Goal: Information Seeking & Learning: Learn about a topic

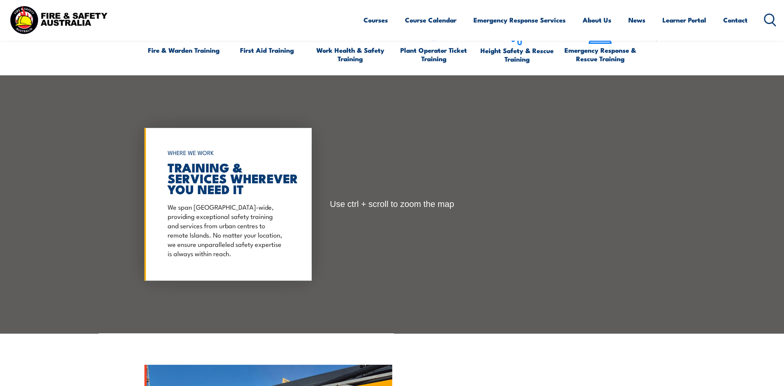
scroll to position [813, 0]
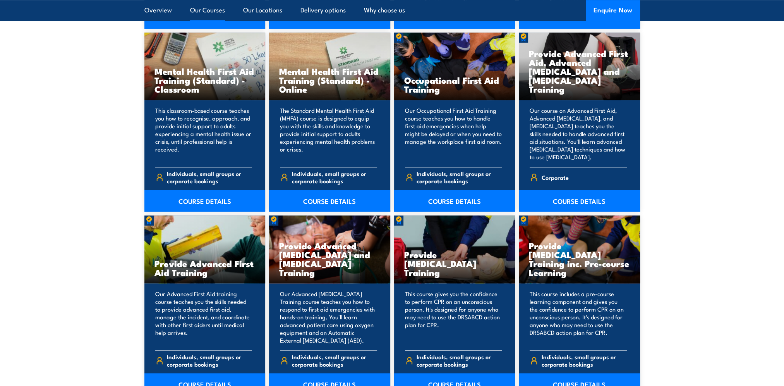
scroll to position [848, 0]
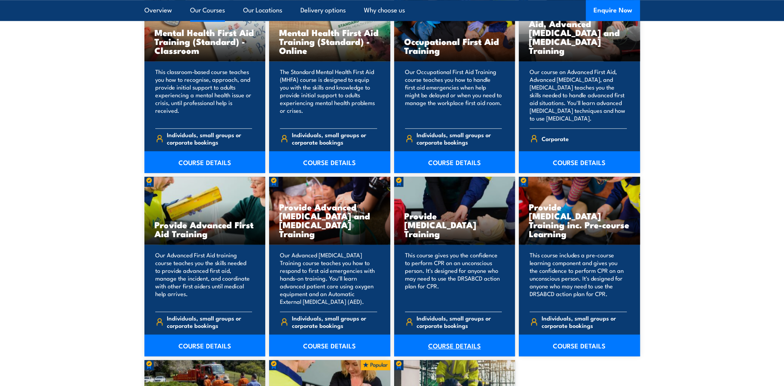
click at [457, 343] on link "COURSE DETAILS" at bounding box center [454, 345] width 121 height 22
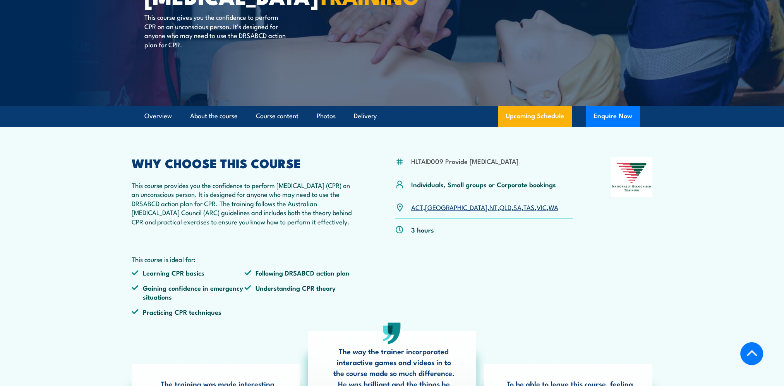
scroll to position [155, 0]
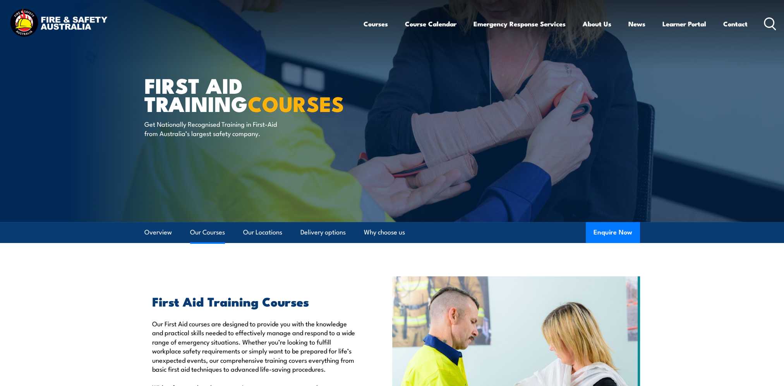
click at [212, 231] on link "Our Courses" at bounding box center [207, 232] width 35 height 21
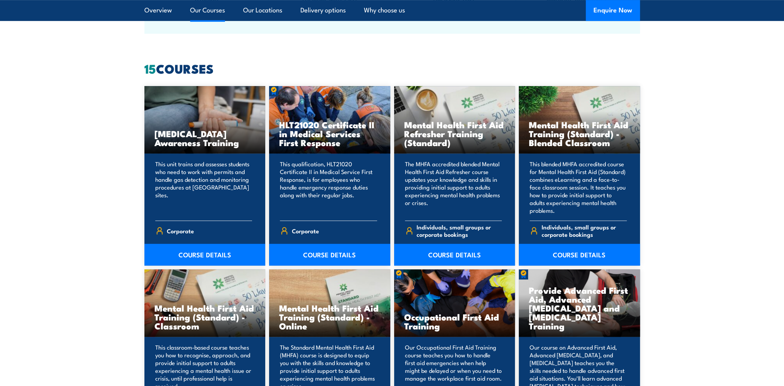
scroll to position [587, 0]
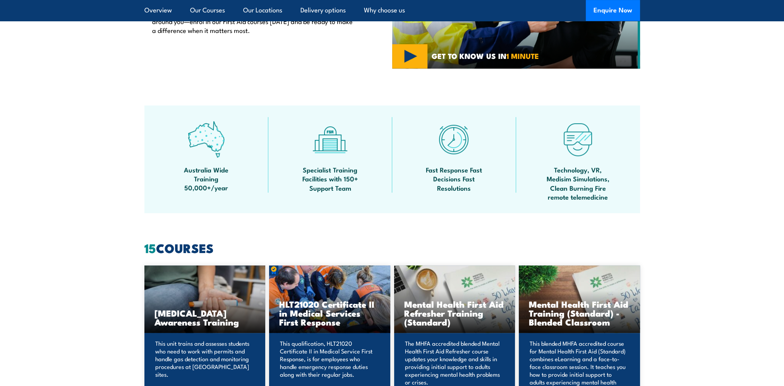
scroll to position [122, 0]
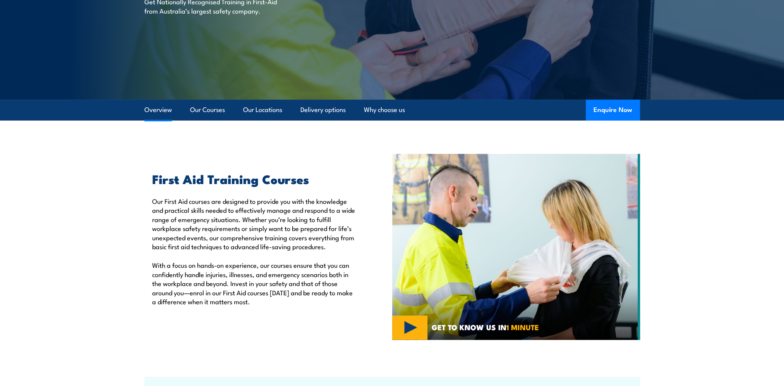
click at [155, 110] on link "Overview" at bounding box center [157, 109] width 27 height 21
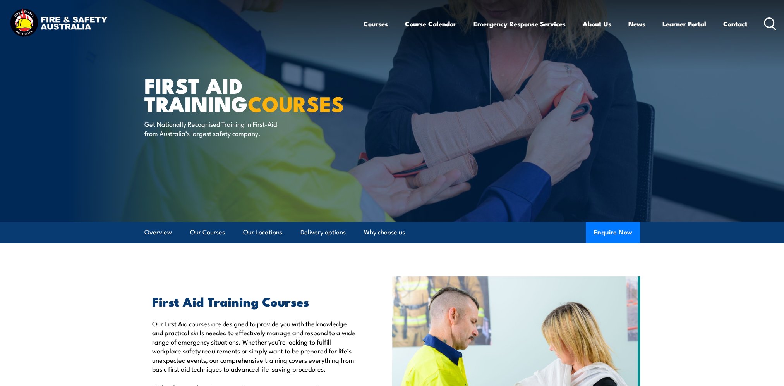
click at [69, 22] on img at bounding box center [58, 23] width 101 height 33
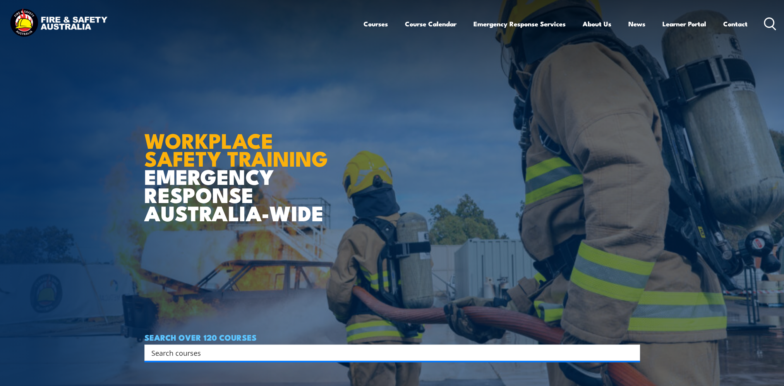
scroll to position [194, 0]
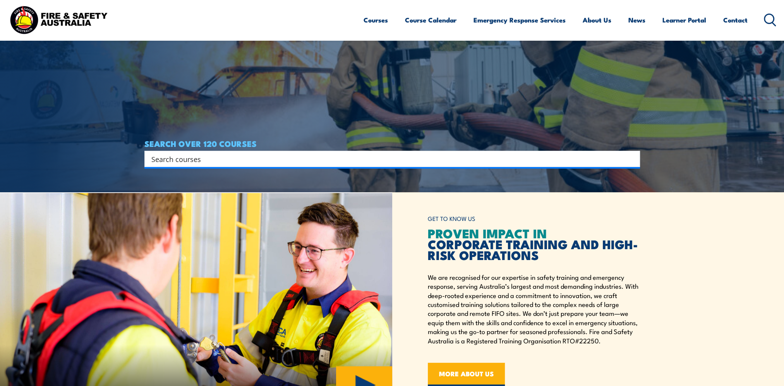
click at [192, 158] on input "Search input" at bounding box center [386, 159] width 471 height 12
type input "voltage"
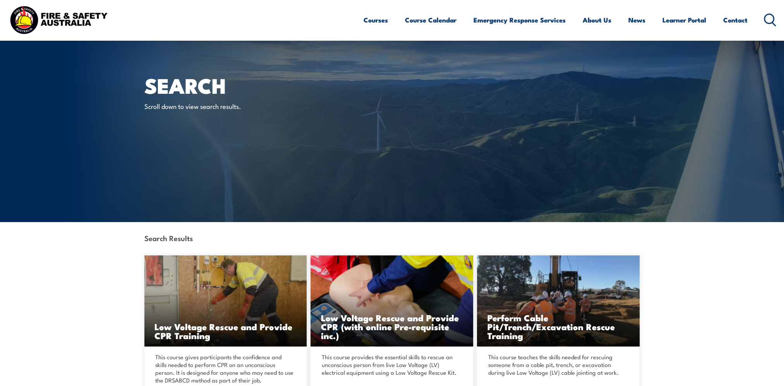
scroll to position [116, 0]
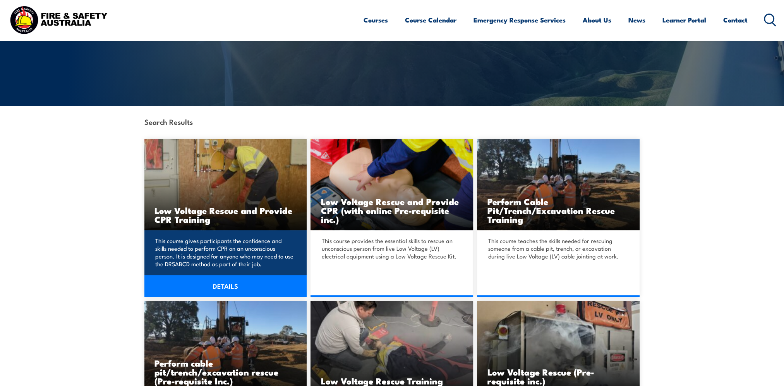
click at [230, 211] on h3 "Low Voltage Rescue and Provide CPR Training" at bounding box center [225, 215] width 142 height 18
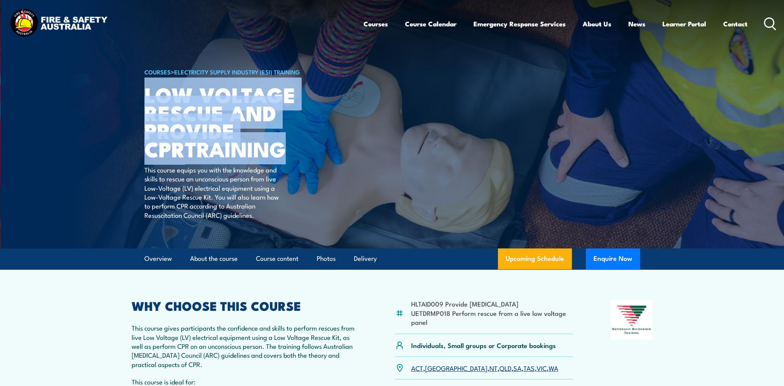
drag, startPoint x: 147, startPoint y: 93, endPoint x: 256, endPoint y: 147, distance: 122.2
click at [256, 147] on h1 "Low Voltage Rescue and Provide CPR TRAINING" at bounding box center [239, 121] width 191 height 72
copy h1 "Low Voltage Rescue and Provide CPR TRAINING"
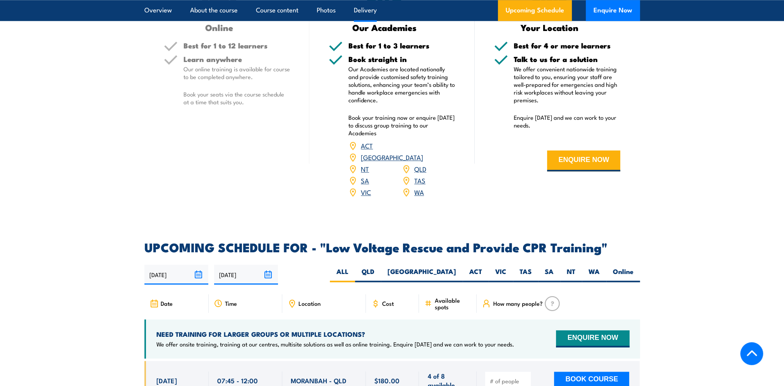
scroll to position [1239, 0]
